Goal: Information Seeking & Learning: Check status

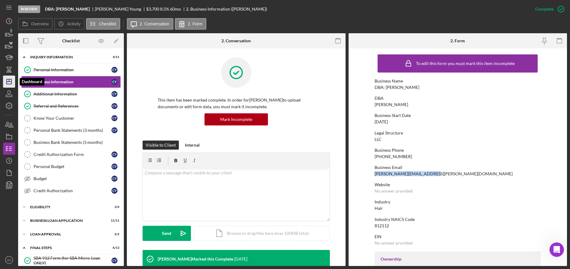
click at [7, 84] on polygon "button" at bounding box center [9, 81] width 5 height 5
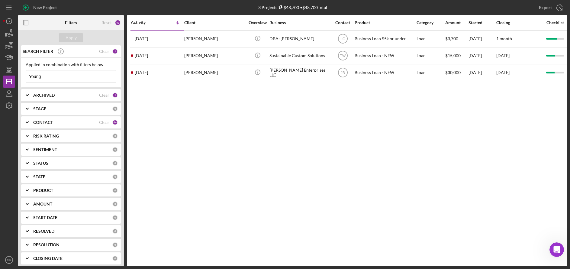
drag, startPoint x: 57, startPoint y: 75, endPoint x: 20, endPoint y: 74, distance: 36.9
click at [20, 74] on div "SEARCH FILTER Clear 1 Applied in combination with filters below Young Icon/Menu…" at bounding box center [71, 155] width 106 height 220
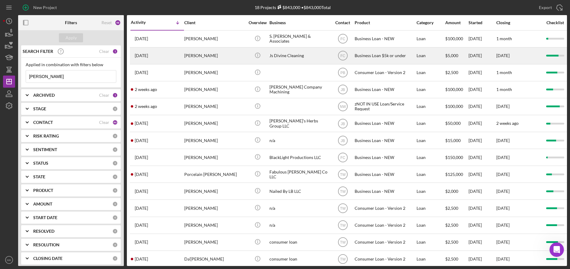
type input "[PERSON_NAME]"
click at [206, 56] on div "[PERSON_NAME]" at bounding box center [214, 56] width 60 height 16
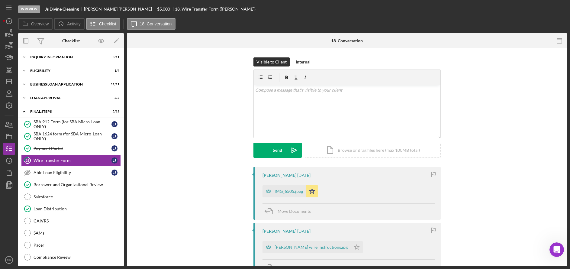
scroll to position [3, 0]
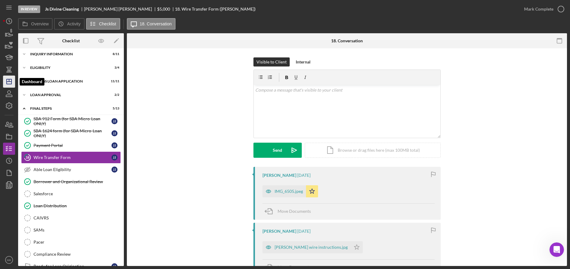
click at [14, 82] on icon "Icon/Dashboard" at bounding box center [9, 81] width 15 height 15
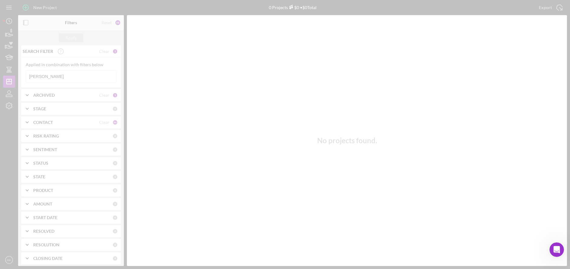
click at [50, 80] on div at bounding box center [285, 134] width 570 height 269
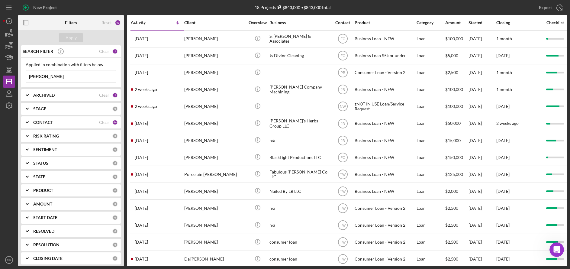
drag, startPoint x: 50, startPoint y: 77, endPoint x: 17, endPoint y: 75, distance: 33.0
click at [17, 75] on div "New Project 18 Projects $843,000 • $843,000 Total [PERSON_NAME] Export Icon/Exp…" at bounding box center [285, 133] width 564 height 266
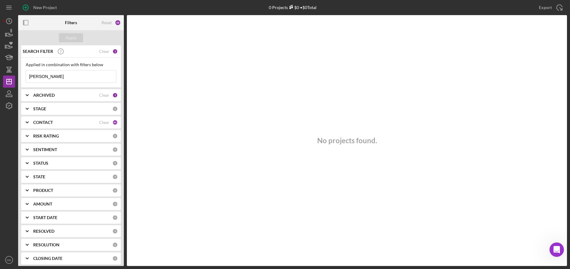
type input "[PERSON_NAME]"
click at [33, 100] on icon "Icon/Expander" at bounding box center [27, 95] width 15 height 15
click at [29, 130] on input "Archived" at bounding box center [29, 130] width 6 height 6
checkbox input "true"
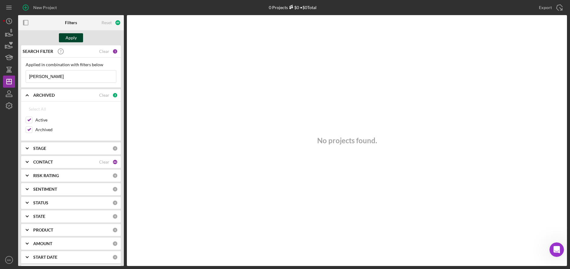
click at [69, 39] on div "Apply" at bounding box center [71, 37] width 11 height 9
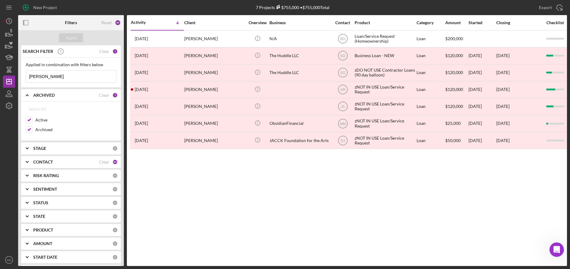
click at [63, 76] on input "[PERSON_NAME]" at bounding box center [71, 76] width 90 height 12
drag, startPoint x: 63, startPoint y: 76, endPoint x: -18, endPoint y: 76, distance: 80.9
click at [0, 76] on html "New Project 7 Projects $755,000 • $755,000 Total [PERSON_NAME] Export Icon/Expo…" at bounding box center [285, 134] width 570 height 269
click at [40, 76] on input "[PERSON_NAME]" at bounding box center [71, 76] width 90 height 12
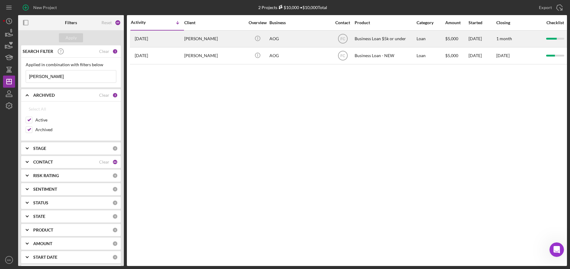
type input "[PERSON_NAME]"
click at [218, 40] on div "[PERSON_NAME]" at bounding box center [214, 39] width 60 height 16
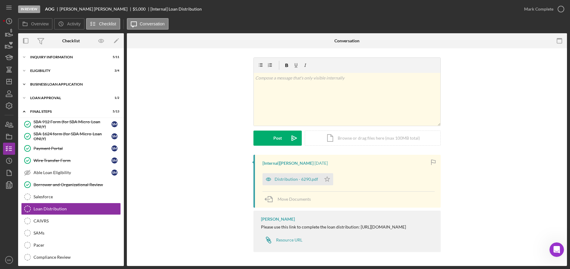
click at [52, 83] on div "BUSINESS LOAN APPLICATION" at bounding box center [73, 84] width 86 height 4
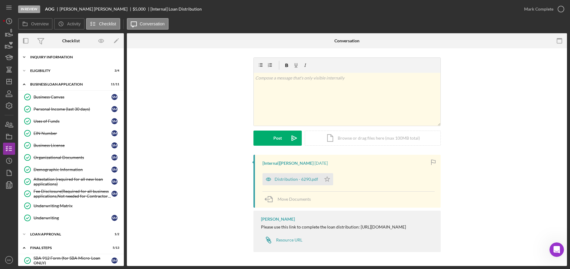
click at [53, 57] on div "INQUIRY INFORMATION" at bounding box center [73, 57] width 86 height 4
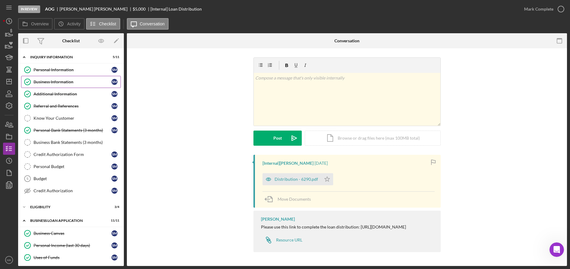
click at [44, 81] on div "Business Information" at bounding box center [73, 81] width 78 height 5
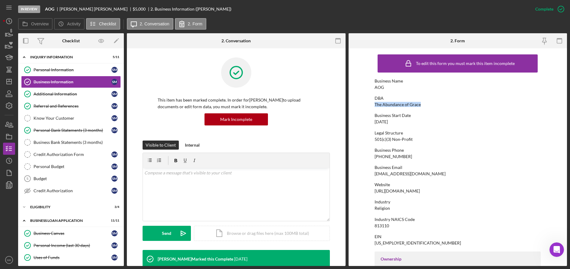
drag, startPoint x: 421, startPoint y: 105, endPoint x: 372, endPoint y: 102, distance: 48.7
click at [372, 102] on form "To edit this form you must mark this item incomplete Business Name AOG DBA The …" at bounding box center [457, 156] width 219 height 217
drag, startPoint x: 372, startPoint y: 102, endPoint x: 386, endPoint y: 104, distance: 14.6
copy div "The Abundance of Grace"
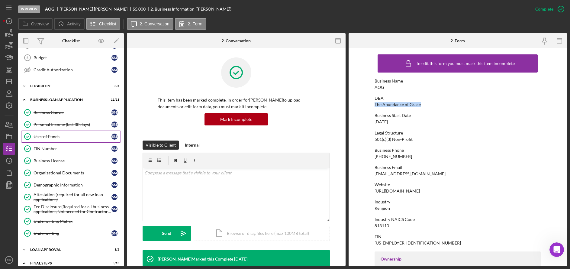
scroll to position [151, 0]
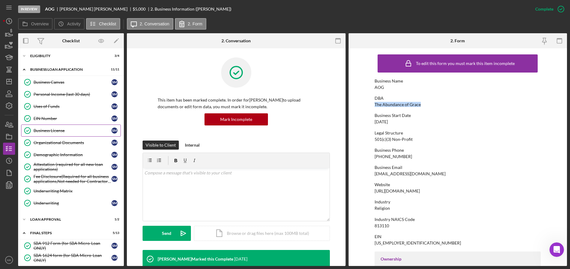
click at [55, 128] on div "Business License" at bounding box center [73, 130] width 78 height 5
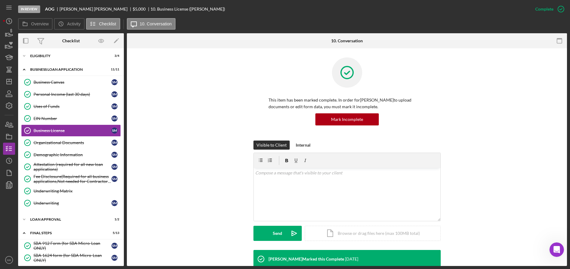
scroll to position [77, 0]
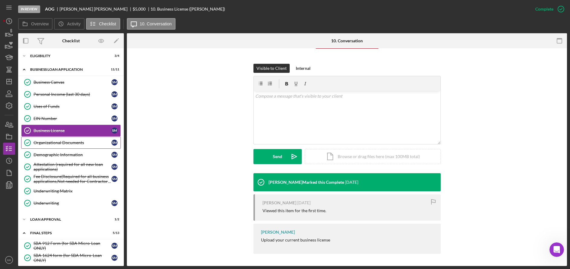
click at [51, 139] on link "Organizational Documents Organizational Documents S M" at bounding box center [71, 142] width 100 height 12
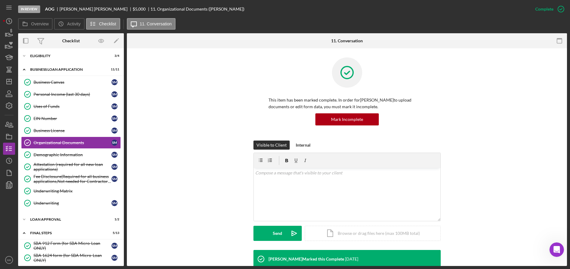
scroll to position [151, 0]
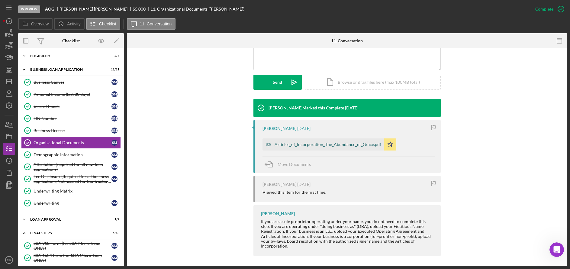
click at [298, 149] on div "Articles_of_Incorporation_The_Abundance_of_Grace.pdf" at bounding box center [323, 144] width 122 height 12
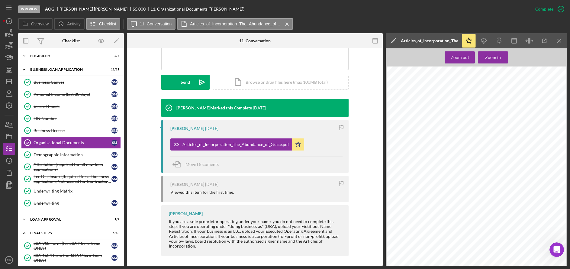
scroll to position [0, 0]
click at [54, 53] on div "Icon/Expander Eligibility 3 / 4" at bounding box center [71, 56] width 106 height 12
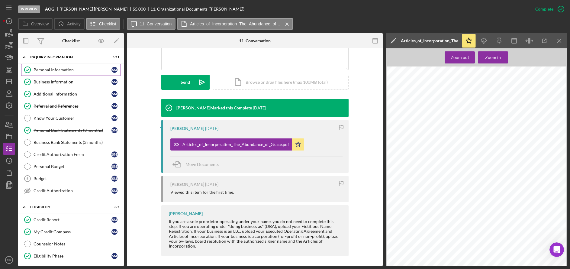
click at [49, 69] on div "Personal Information" at bounding box center [73, 69] width 78 height 5
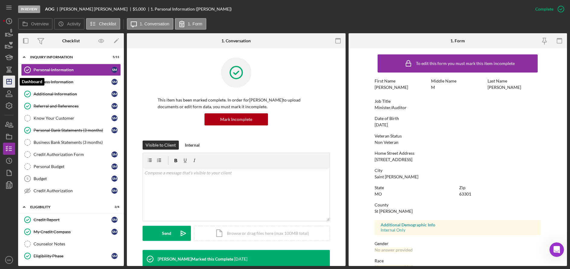
click at [5, 82] on icon "Icon/Dashboard" at bounding box center [9, 81] width 15 height 15
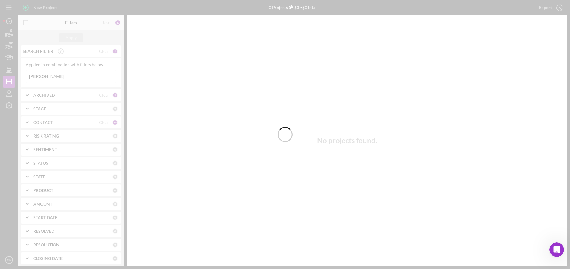
click at [51, 78] on div at bounding box center [285, 134] width 570 height 269
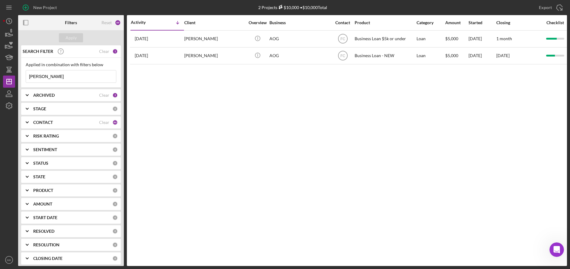
drag, startPoint x: 56, startPoint y: 75, endPoint x: 21, endPoint y: 74, distance: 35.1
click at [21, 74] on div "Applied in combination with filters below [PERSON_NAME] Icon/Menu Close" at bounding box center [71, 73] width 100 height 30
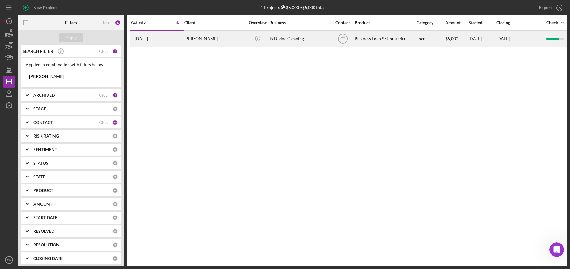
type input "[PERSON_NAME]"
click at [211, 37] on div "[PERSON_NAME]" at bounding box center [214, 39] width 60 height 16
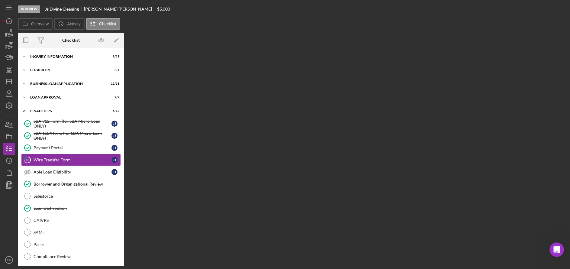
scroll to position [3, 0]
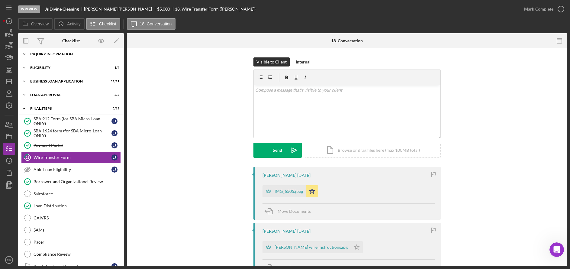
click at [64, 51] on div "Icon/Expander INQUIRY INFORMATION 8 / 11" at bounding box center [71, 54] width 106 height 12
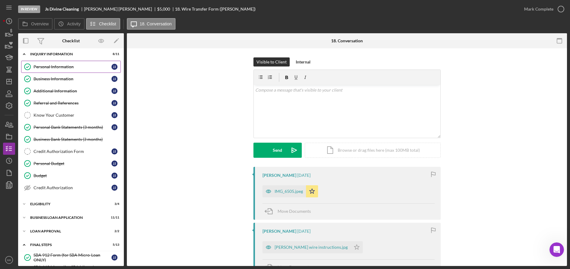
click at [58, 66] on div "Personal Information" at bounding box center [73, 66] width 78 height 5
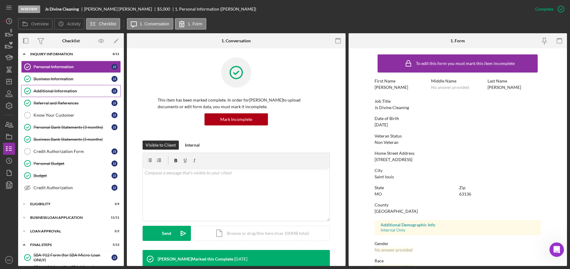
drag, startPoint x: 73, startPoint y: 91, endPoint x: 82, endPoint y: 91, distance: 8.2
click at [73, 91] on div "Additional Information" at bounding box center [73, 90] width 78 height 5
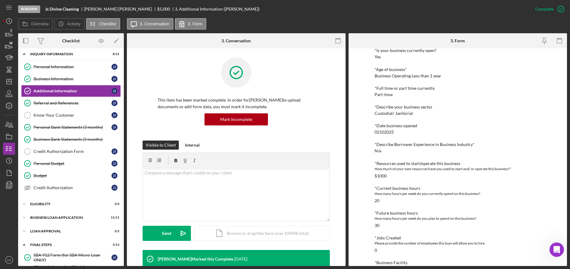
scroll to position [151, 0]
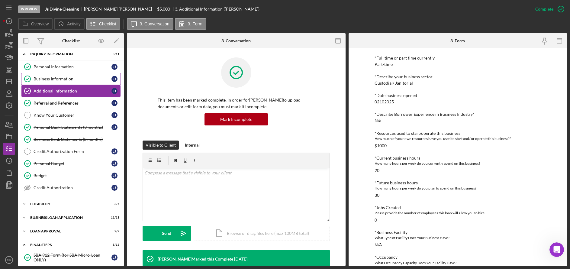
click at [67, 73] on link "Business Information Business Information J J" at bounding box center [71, 79] width 100 height 12
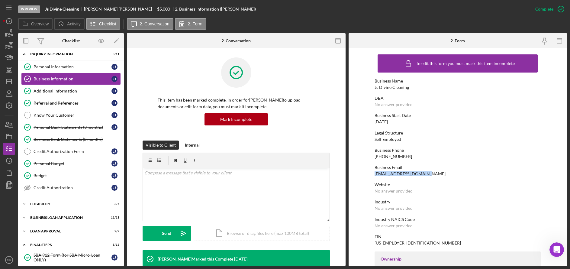
drag, startPoint x: 424, startPoint y: 172, endPoint x: 370, endPoint y: 170, distance: 54.1
click at [370, 170] on form "To edit this form you must mark this item incomplete Business Name Js Divine Cl…" at bounding box center [457, 156] width 219 height 217
copy div "[EMAIL_ADDRESS][DOMAIN_NAME]"
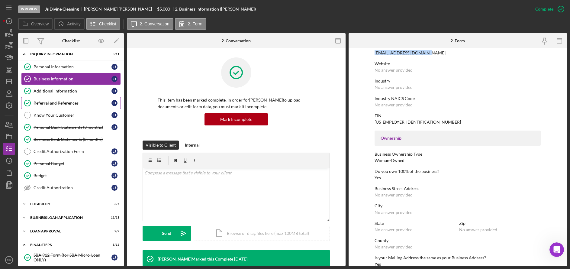
click at [62, 104] on div "Referral and References" at bounding box center [73, 103] width 78 height 5
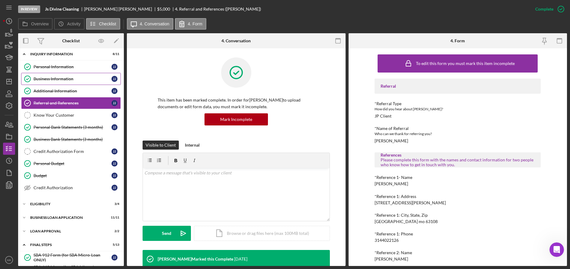
click at [58, 76] on div "Business Information" at bounding box center [73, 78] width 78 height 5
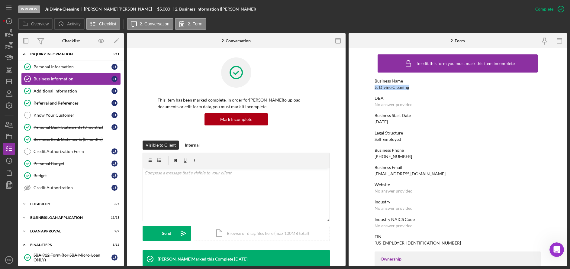
drag, startPoint x: 406, startPoint y: 86, endPoint x: 374, endPoint y: 87, distance: 32.6
click at [374, 87] on div "Js Divine Cleaning" at bounding box center [391, 87] width 34 height 5
copy div "Js Divine Cleaning"
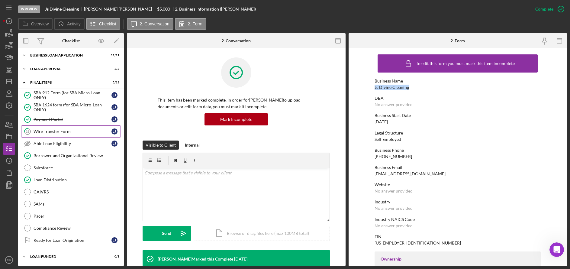
scroll to position [105, 0]
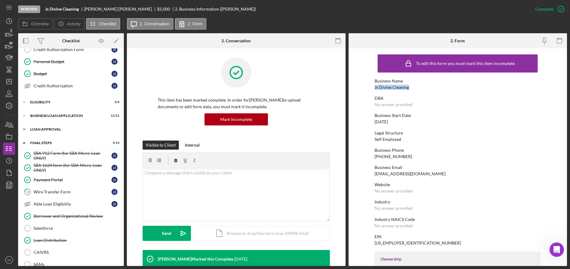
click at [53, 125] on div "Icon/Expander Loan Approval 2 / 2" at bounding box center [71, 129] width 106 height 12
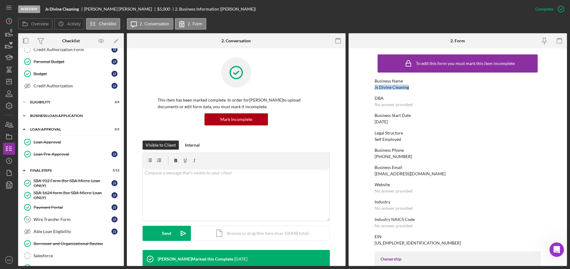
click at [54, 114] on div "BUSINESS LOAN APPLICATION" at bounding box center [73, 116] width 86 height 4
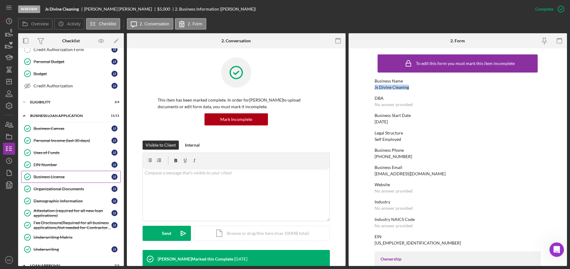
click at [60, 181] on link "Business License Business License J J" at bounding box center [71, 177] width 100 height 12
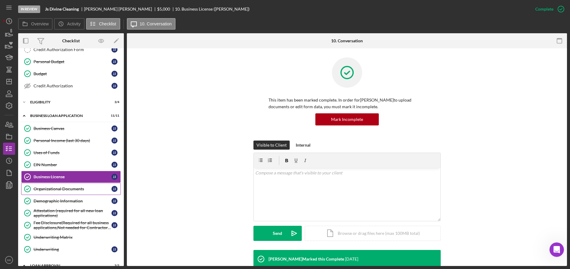
click at [59, 186] on link "Organizational Documents Organizational Documents J J" at bounding box center [71, 189] width 100 height 12
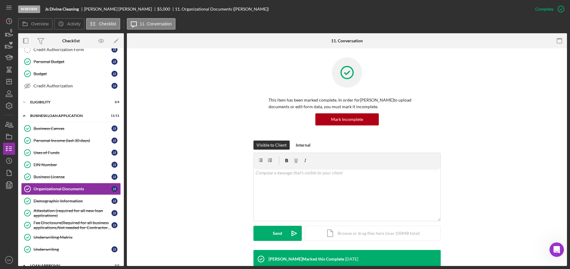
scroll to position [181, 0]
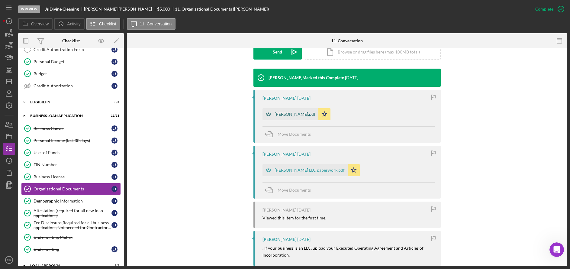
click at [282, 117] on div "[PERSON_NAME].pdf" at bounding box center [290, 114] width 56 height 12
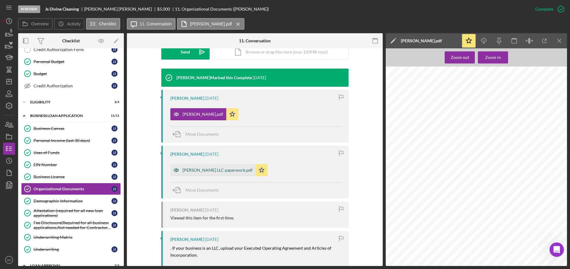
click at [197, 170] on div "[PERSON_NAME] LLC paperwork.pdf" at bounding box center [217, 170] width 70 height 5
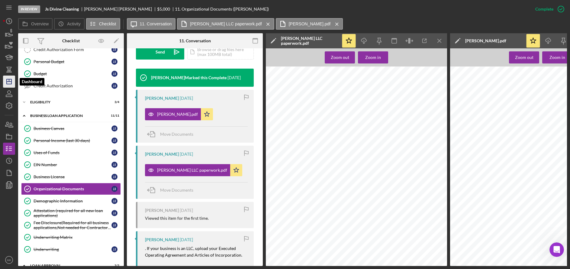
click at [8, 78] on icon "Icon/Dashboard" at bounding box center [9, 81] width 15 height 15
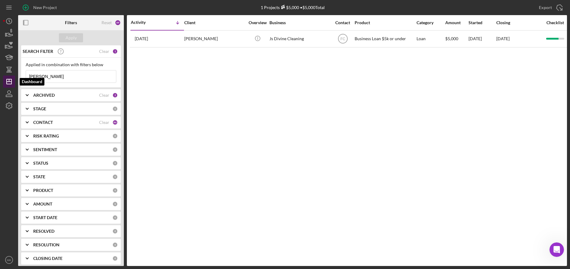
drag, startPoint x: 46, startPoint y: 75, endPoint x: 4, endPoint y: 75, distance: 42.3
click at [4, 75] on div "New Project 1 Projects $5,000 • $5,000 Total Jaylah Export Icon/Export Filters …" at bounding box center [285, 133] width 564 height 266
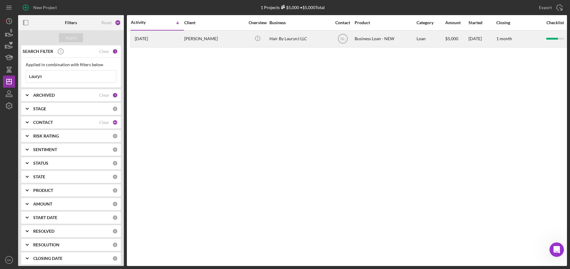
type input "Lauryn"
click at [194, 41] on div "[PERSON_NAME]" at bounding box center [214, 39] width 60 height 16
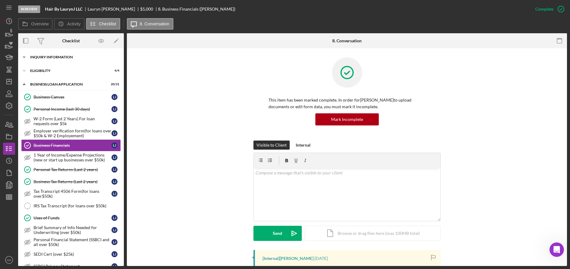
click at [71, 56] on div "INQUIRY INFORMATION" at bounding box center [73, 57] width 86 height 4
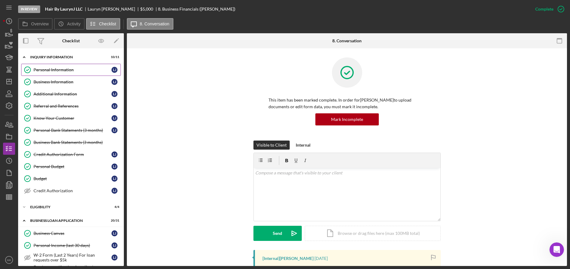
click at [69, 74] on link "Personal Information Personal Information [PERSON_NAME]" at bounding box center [71, 70] width 100 height 12
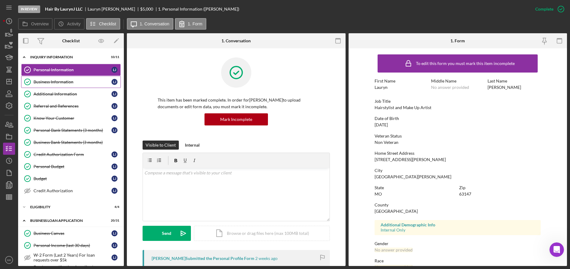
click at [64, 85] on link "Business Information Business Information [PERSON_NAME]" at bounding box center [71, 82] width 100 height 12
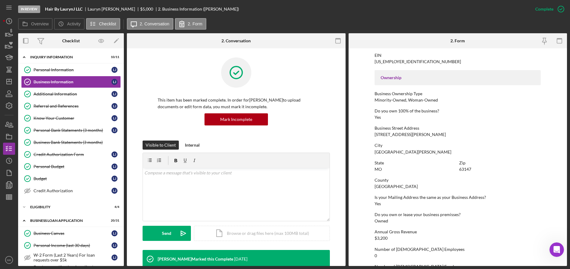
scroll to position [238, 0]
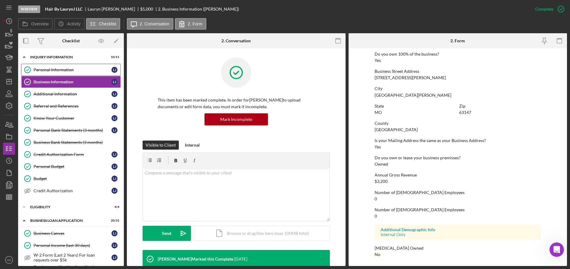
click at [48, 70] on div "Personal Information" at bounding box center [73, 69] width 78 height 5
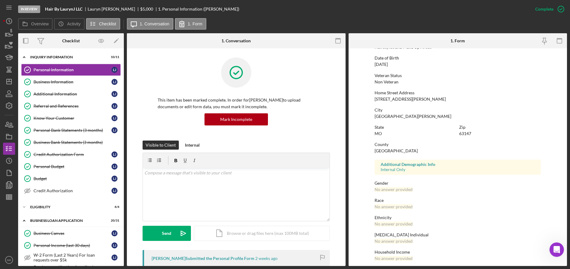
scroll to position [64, 0]
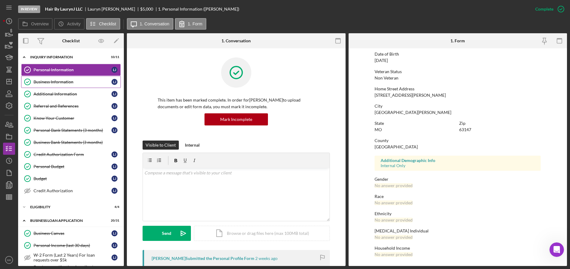
click at [65, 84] on div "Business Information" at bounding box center [73, 81] width 78 height 5
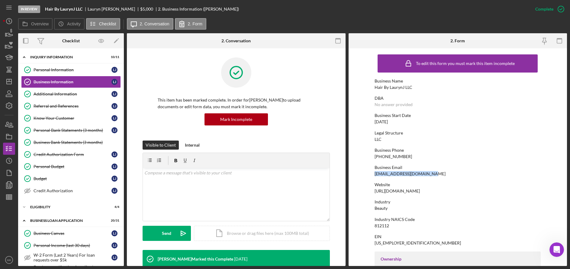
drag, startPoint x: 434, startPoint y: 173, endPoint x: 370, endPoint y: 173, distance: 64.0
click at [370, 173] on form "To edit this form you must mark this item incomplete Business Name Hair By [PER…" at bounding box center [457, 156] width 219 height 217
drag, startPoint x: 475, startPoint y: 191, endPoint x: 373, endPoint y: 189, distance: 101.8
click at [374, 189] on div "Website [URL][DOMAIN_NAME]" at bounding box center [457, 187] width 166 height 11
copy div "[URL][DOMAIN_NAME]"
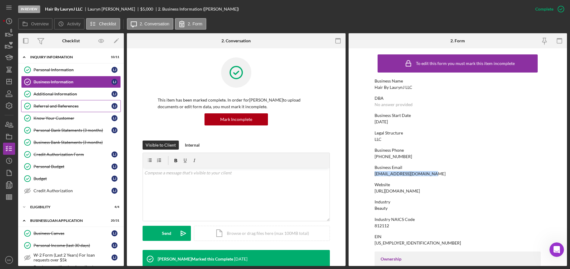
click at [61, 105] on div "Referral and References" at bounding box center [73, 106] width 78 height 5
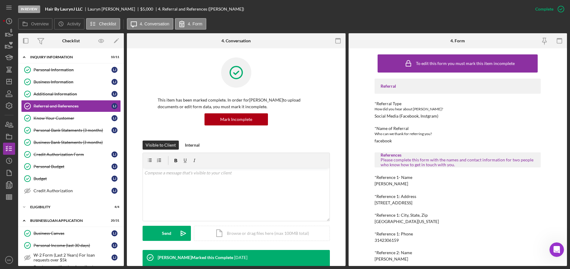
drag, startPoint x: 55, startPoint y: 78, endPoint x: 256, endPoint y: 101, distance: 202.3
click at [55, 78] on link "Business Information Business Information [PERSON_NAME]" at bounding box center [71, 82] width 100 height 12
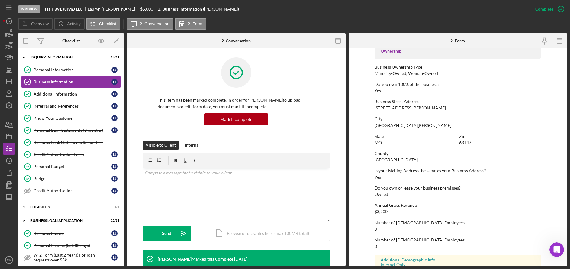
scroll to position [57, 0]
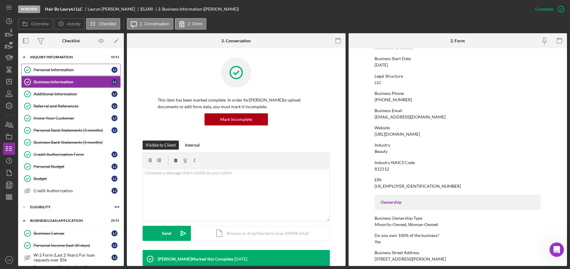
drag, startPoint x: 57, startPoint y: 69, endPoint x: 103, endPoint y: 69, distance: 45.6
click at [57, 69] on div "Personal Information" at bounding box center [73, 69] width 78 height 5
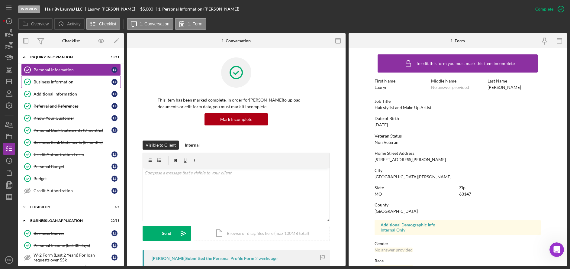
click at [51, 85] on link "Business Information Business Information [PERSON_NAME]" at bounding box center [71, 82] width 100 height 12
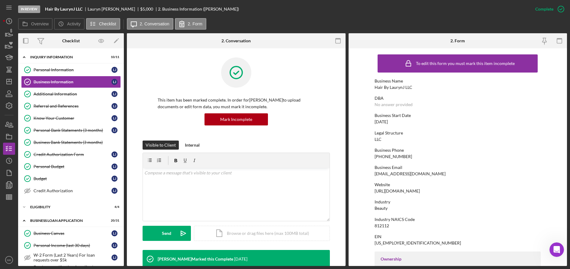
click at [441, 175] on div "Business Email [EMAIL_ADDRESS][DOMAIN_NAME]" at bounding box center [457, 170] width 166 height 11
drag, startPoint x: 431, startPoint y: 173, endPoint x: 373, endPoint y: 173, distance: 57.4
click at [373, 173] on form "To edit this form you must mark this item incomplete Business Name Hair By [PER…" at bounding box center [457, 156] width 219 height 217
copy div "[EMAIL_ADDRESS][DOMAIN_NAME]"
drag, startPoint x: 468, startPoint y: 191, endPoint x: 373, endPoint y: 190, distance: 94.8
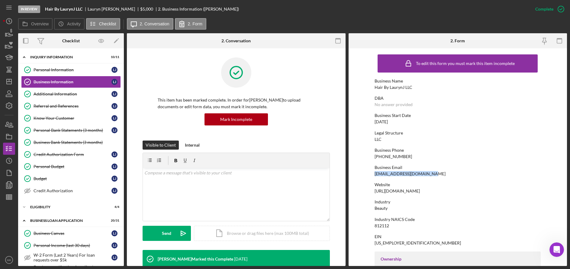
click at [373, 190] on form "To edit this form you must mark this item incomplete Business Name Hair By [PER…" at bounding box center [457, 156] width 219 height 217
copy div "[URL][DOMAIN_NAME]"
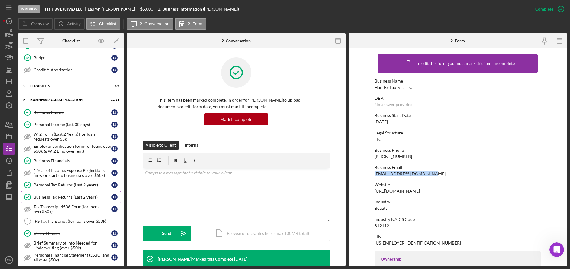
scroll to position [211, 0]
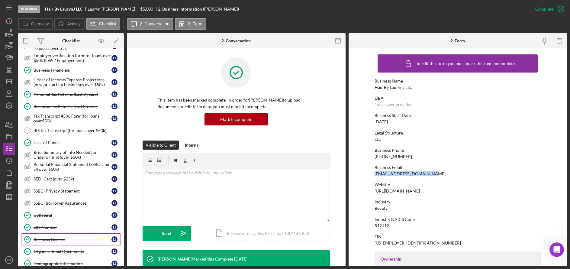
drag, startPoint x: 56, startPoint y: 235, endPoint x: 64, endPoint y: 235, distance: 8.5
click at [56, 235] on link "Business License Business License [PERSON_NAME]" at bounding box center [71, 239] width 100 height 12
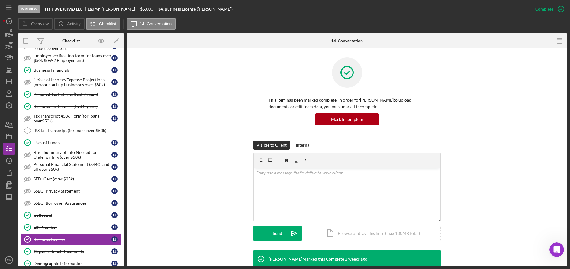
scroll to position [47, 0]
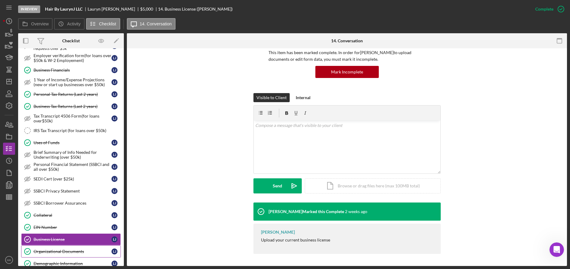
click at [65, 251] on div "Organizational Documents" at bounding box center [73, 251] width 78 height 5
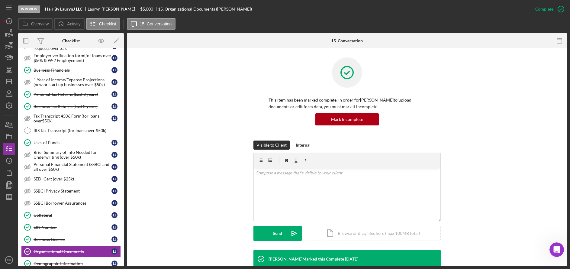
scroll to position [121, 0]
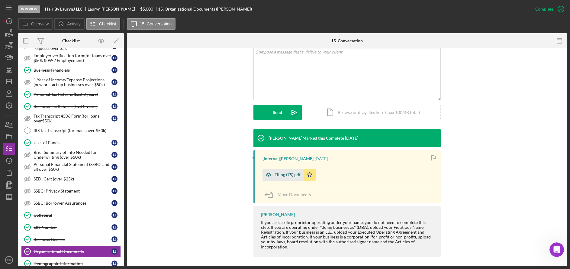
click at [290, 175] on div "Filing (75).pdf" at bounding box center [287, 174] width 26 height 5
